Goal: Task Accomplishment & Management: Manage account settings

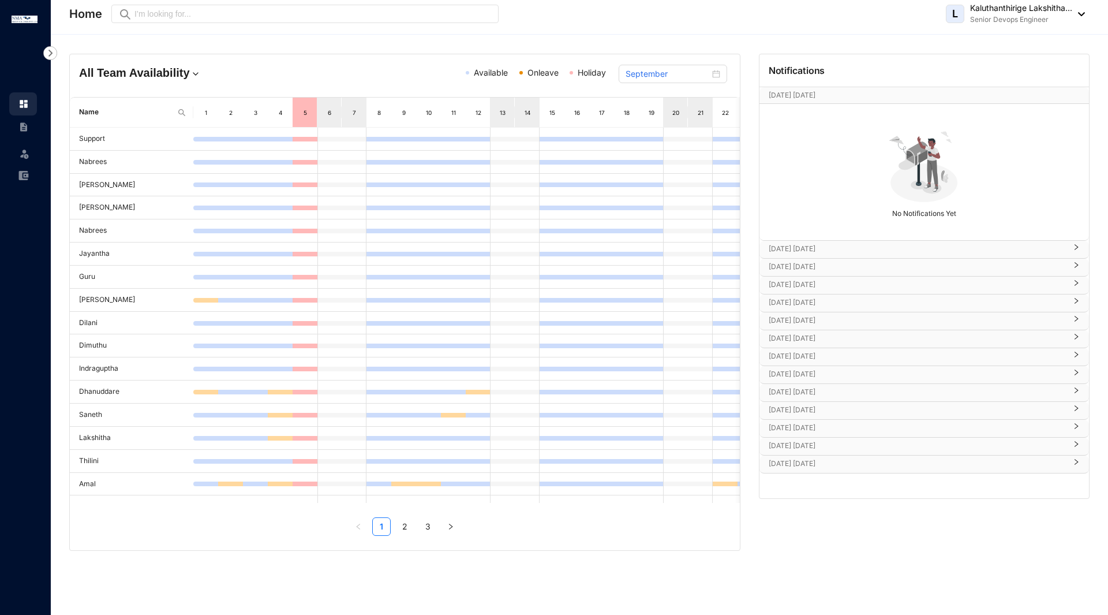
click at [1080, 18] on div "L Kaluthanthirige Lakshitha... Senior Devops Engineer" at bounding box center [1015, 13] width 139 height 23
click at [996, 44] on link "Profile Details" at bounding box center [1015, 41] width 121 height 12
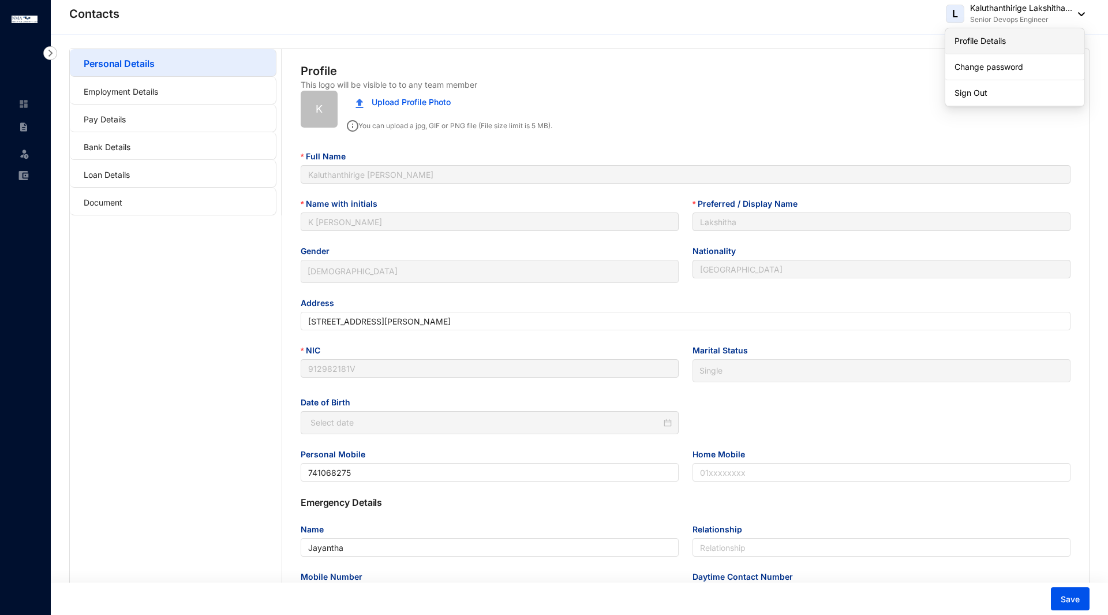
type input "[DATE]"
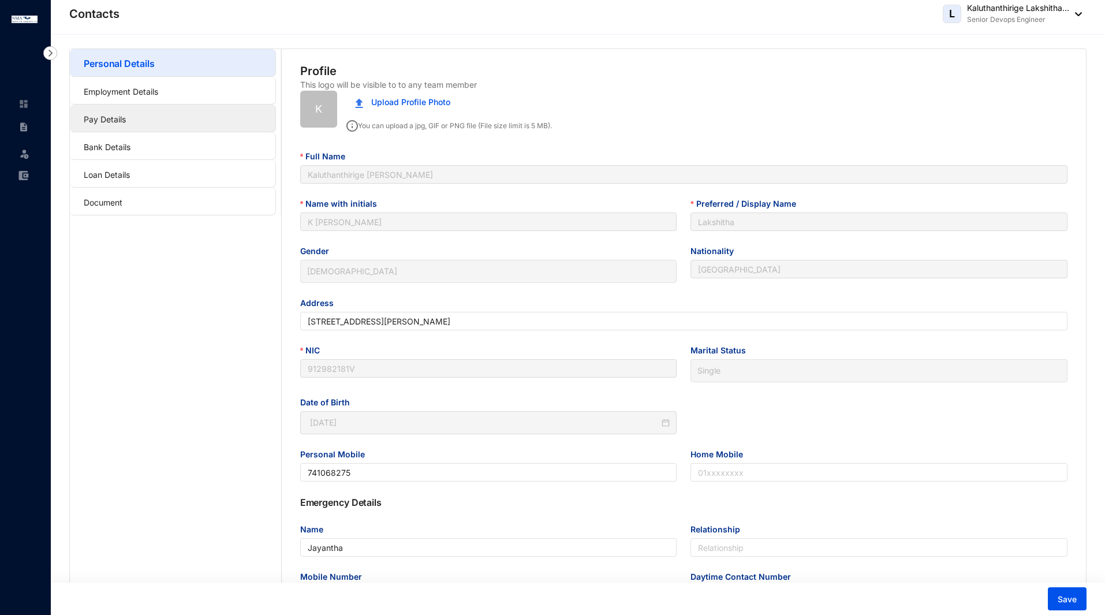
click at [109, 117] on link "Pay Details" at bounding box center [105, 119] width 42 height 10
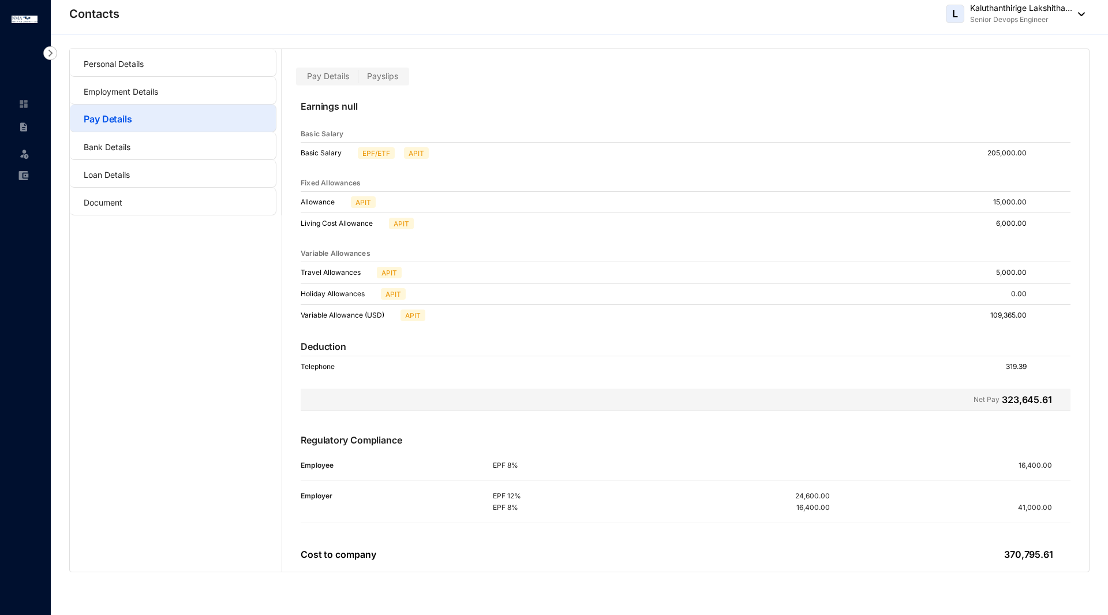
click at [383, 74] on span "Payslips" at bounding box center [382, 76] width 31 height 10
click at [358, 79] on input "Payslips" at bounding box center [358, 79] width 0 height 0
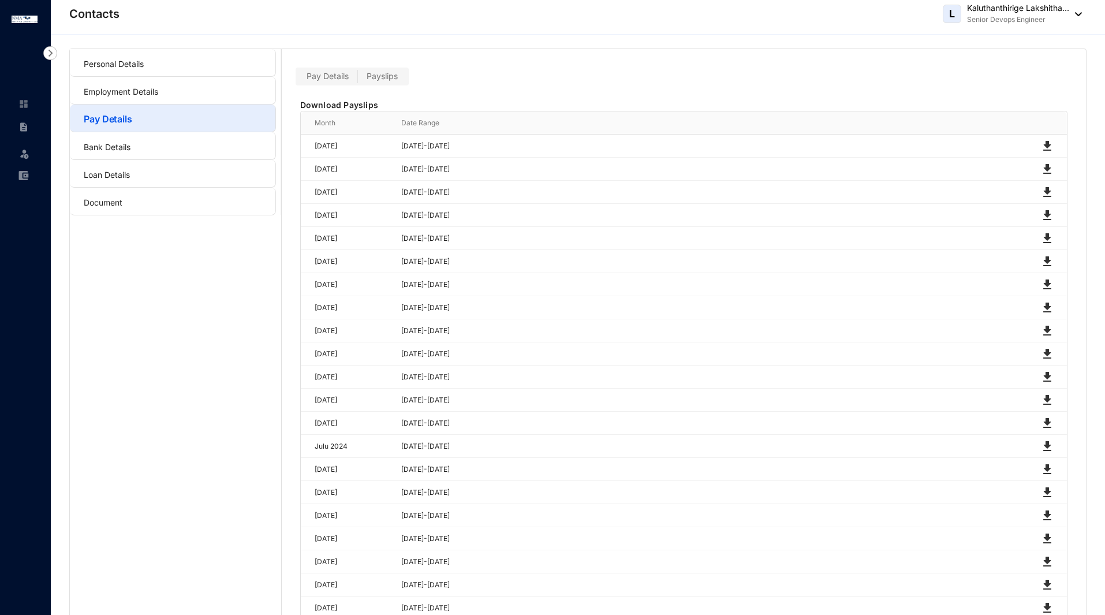
click at [332, 76] on span "Pay Details" at bounding box center [328, 76] width 42 height 10
click at [298, 79] on input "Pay Details" at bounding box center [298, 79] width 0 height 0
